Goal: Information Seeking & Learning: Understand process/instructions

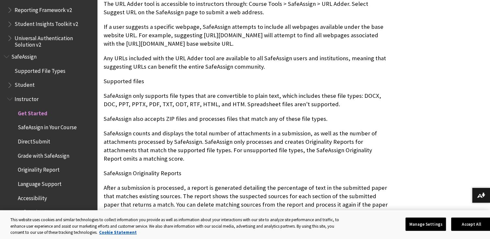
scroll to position [600, 0]
click at [475, 219] on button "Accept All" at bounding box center [472, 224] width 41 height 14
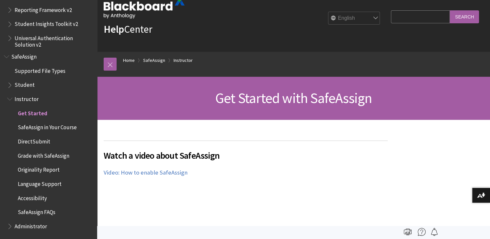
scroll to position [0, 0]
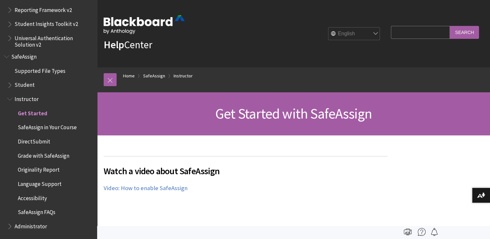
click at [305, 118] on span "Get Started with SafeAssign" at bounding box center [294, 114] width 157 height 18
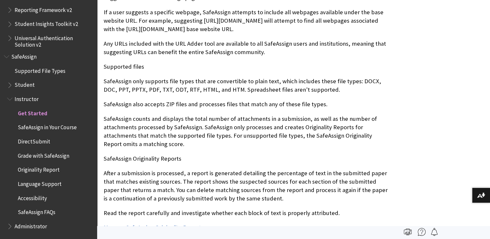
scroll to position [616, 0]
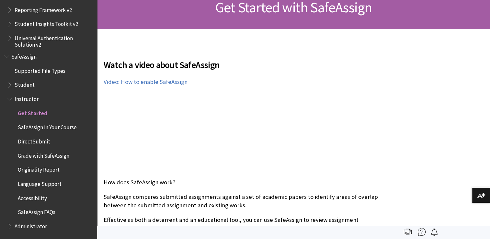
scroll to position [106, 0]
click at [50, 84] on span "Student" at bounding box center [50, 85] width 86 height 11
click at [30, 81] on span "Student" at bounding box center [25, 84] width 21 height 9
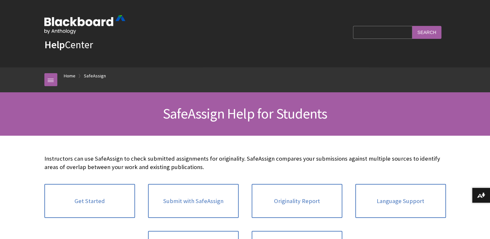
scroll to position [747, 0]
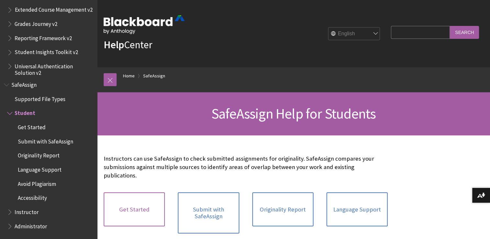
click at [135, 193] on link "Get Started" at bounding box center [134, 210] width 61 height 34
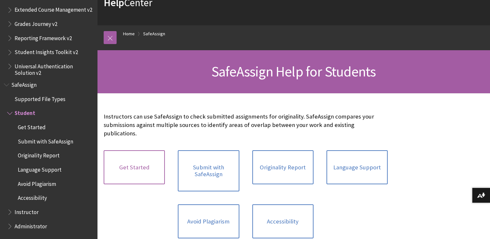
scroll to position [43, 0]
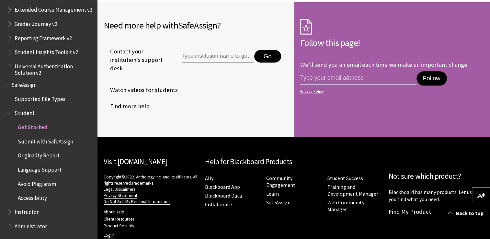
scroll to position [671, 0]
